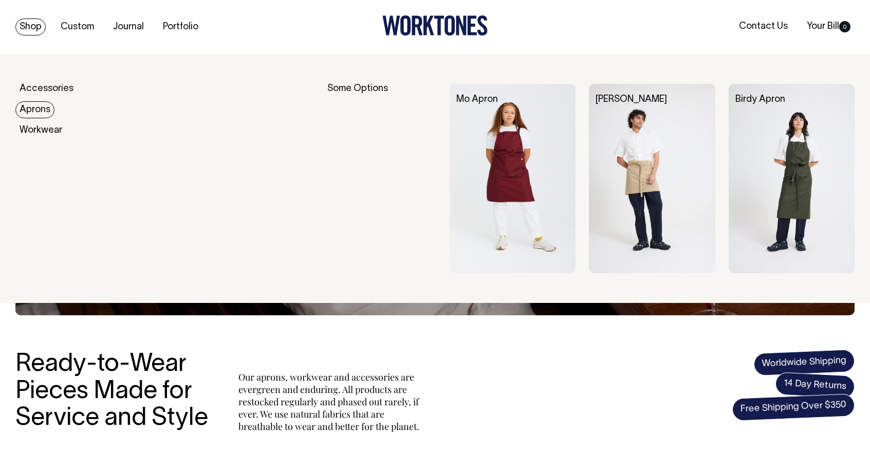
click at [47, 109] on link "Aprons" at bounding box center [34, 109] width 39 height 17
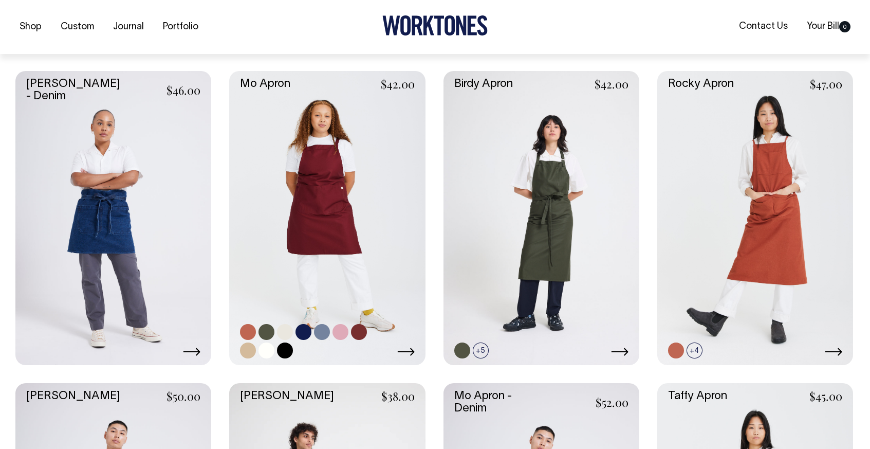
scroll to position [427, 0]
click at [266, 353] on link at bounding box center [267, 350] width 16 height 16
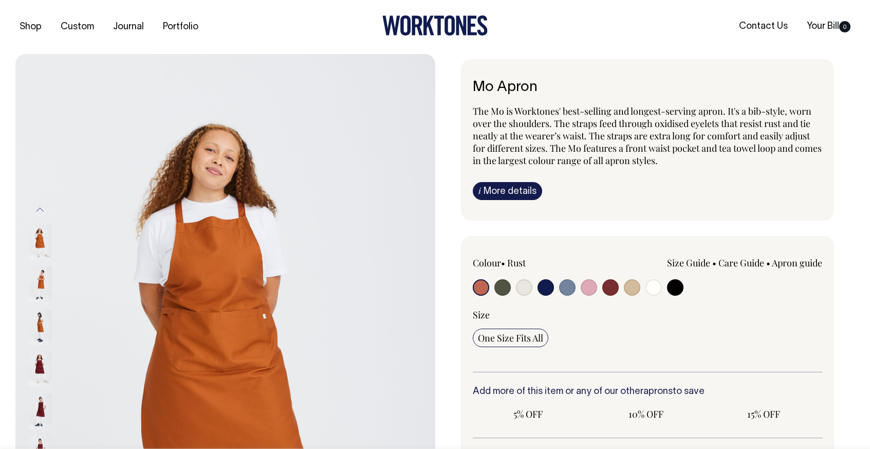
radio input "true"
radio input "false"
select select "Off-White"
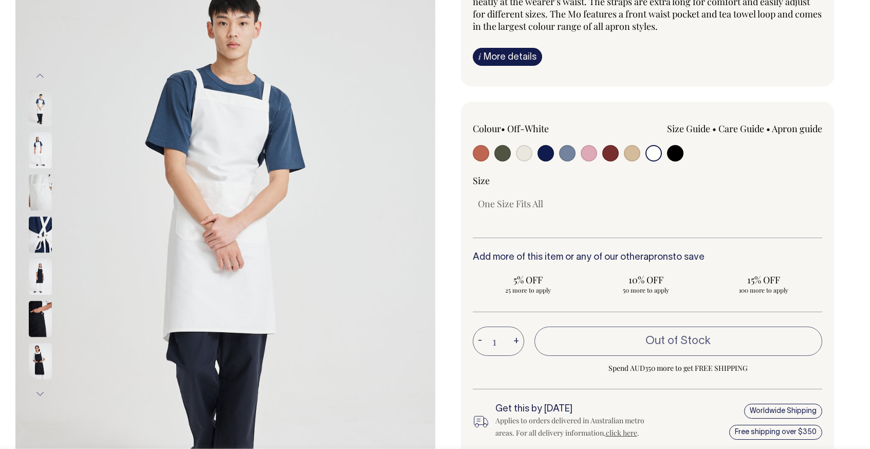
scroll to position [134, 0]
